Goal: Task Accomplishment & Management: Use online tool/utility

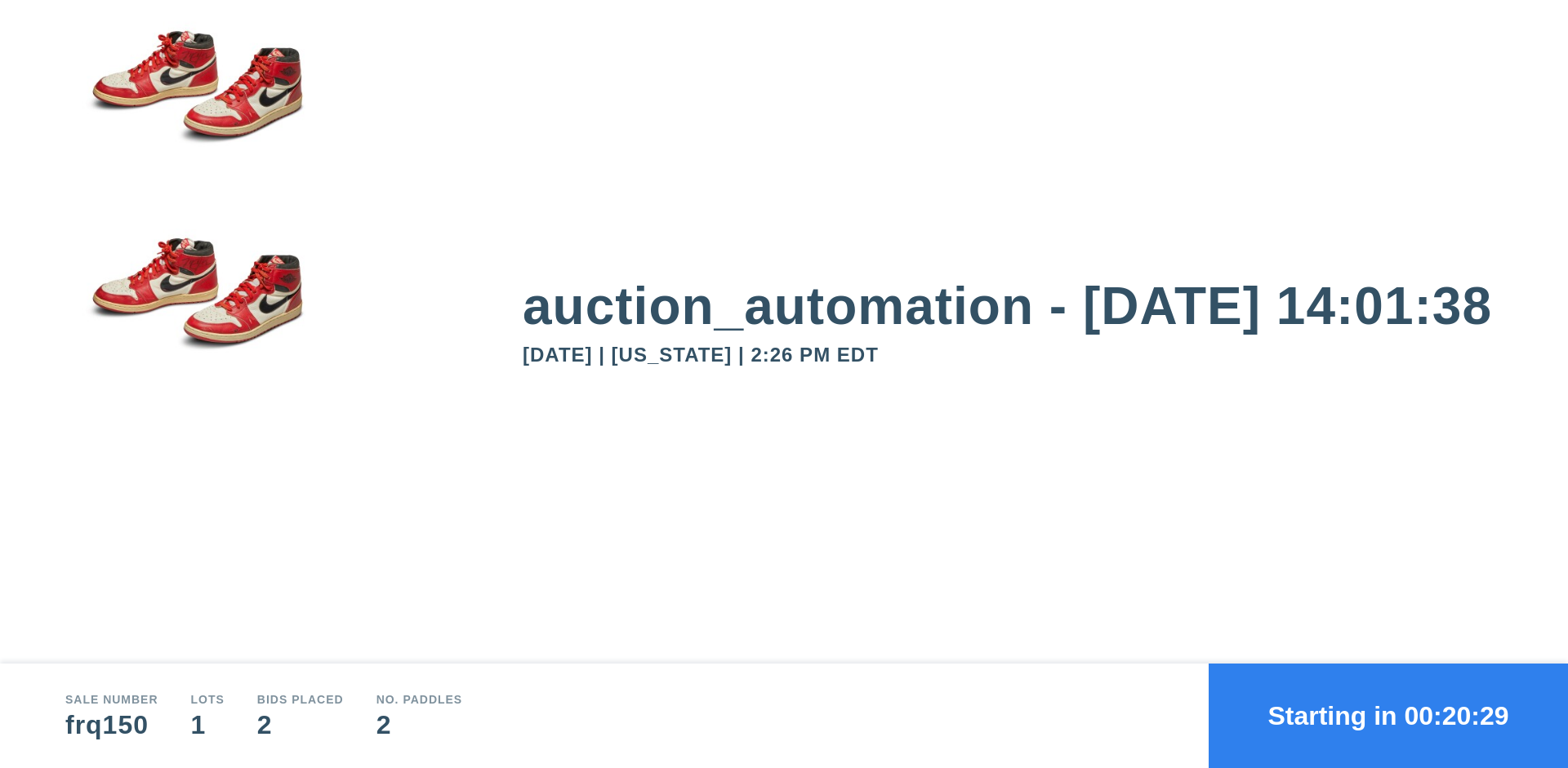
click at [1389, 716] on button "Starting in 00:20:29" at bounding box center [1388, 715] width 360 height 104
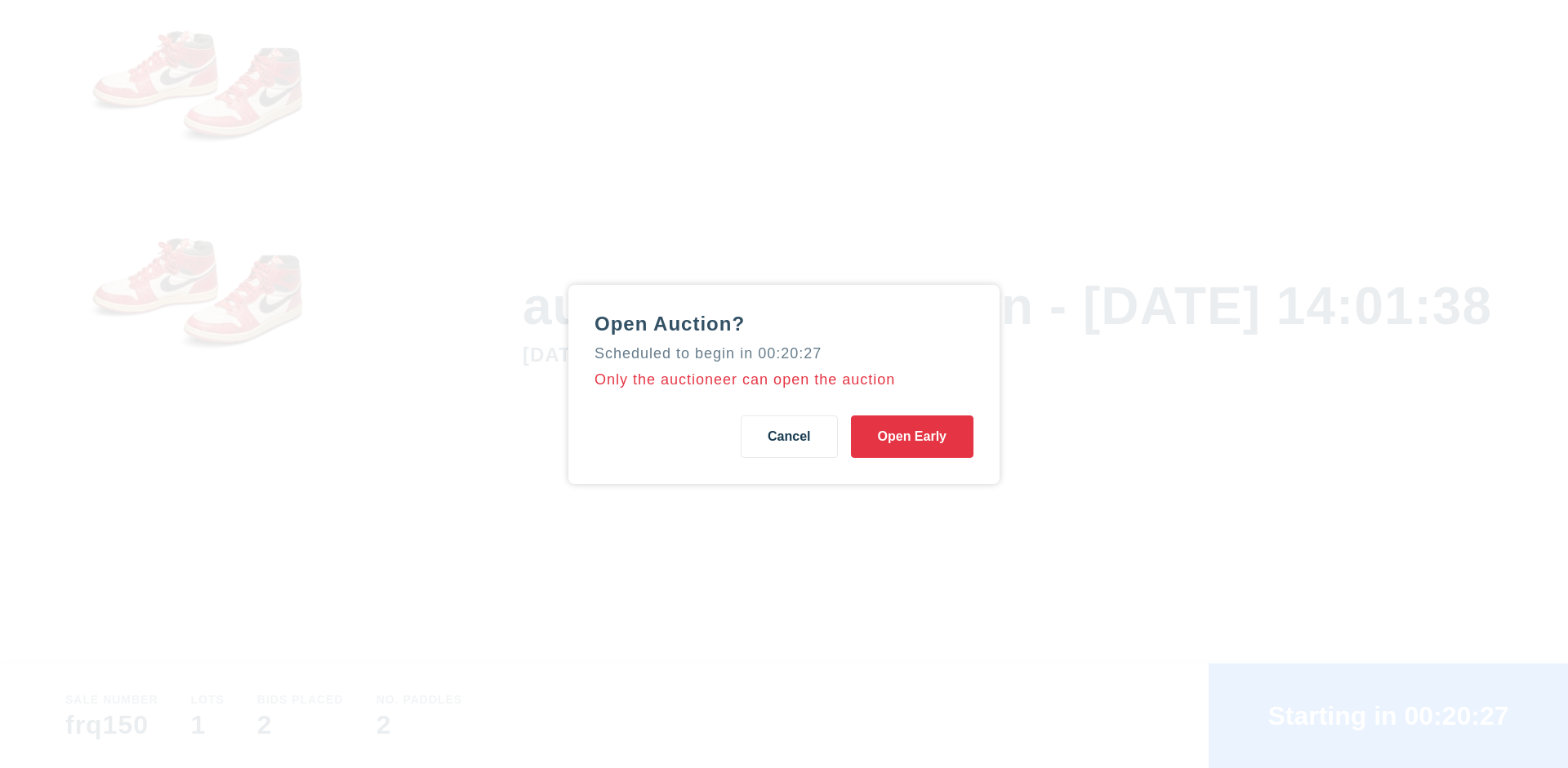
click at [912, 436] on button "Open Early" at bounding box center [912, 437] width 123 height 43
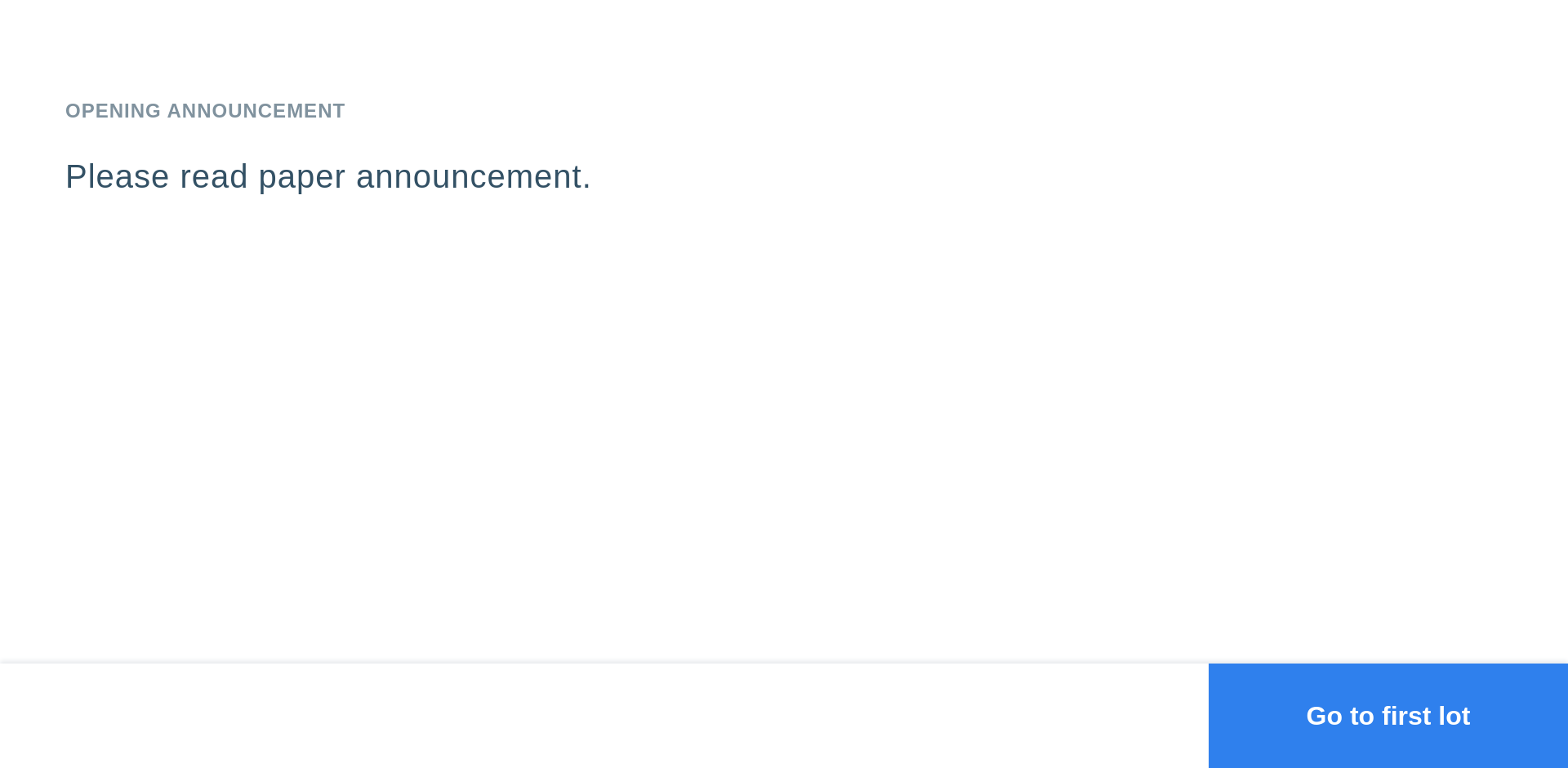
click at [1389, 716] on button "Go to first lot" at bounding box center [1388, 715] width 360 height 104
